Goal: Understand process/instructions: Learn how to perform a task or action

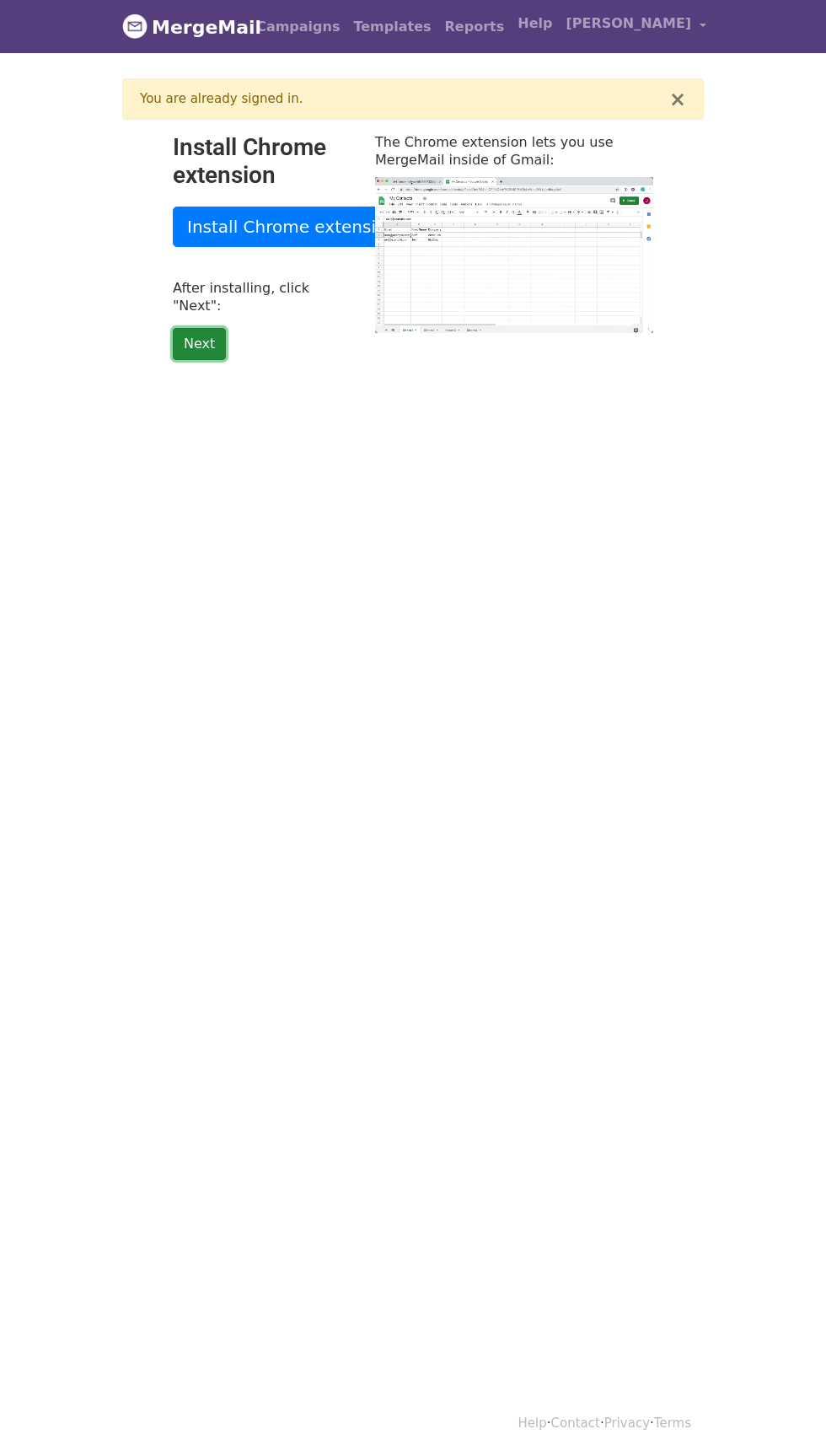
click at [186, 334] on link "Next" at bounding box center [199, 344] width 53 height 32
type input "8.79"
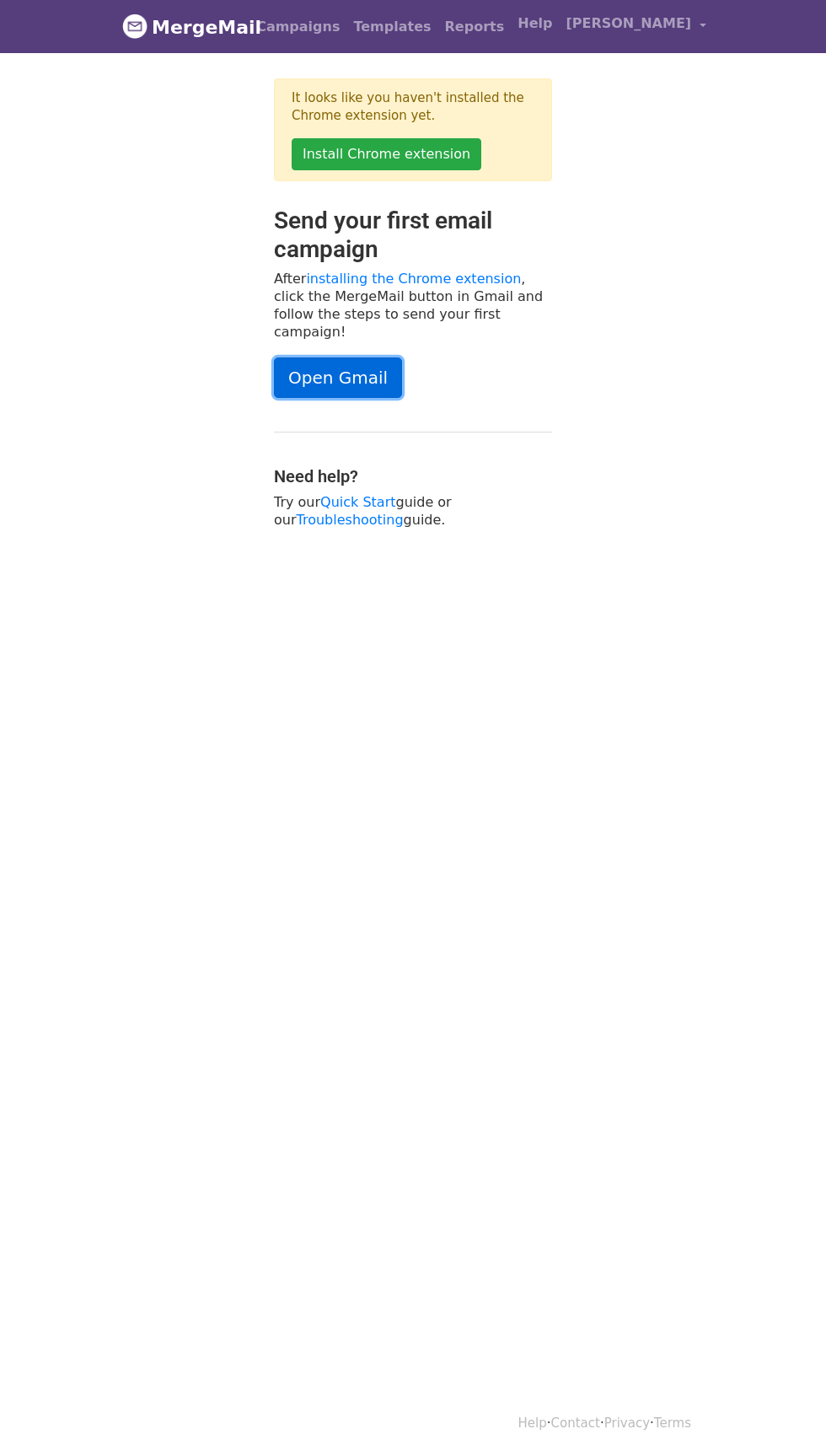
click at [351, 359] on link "Open Gmail" at bounding box center [338, 377] width 128 height 40
click at [340, 368] on link "Open Gmail" at bounding box center [338, 377] width 128 height 40
